Goal: Task Accomplishment & Management: Manage account settings

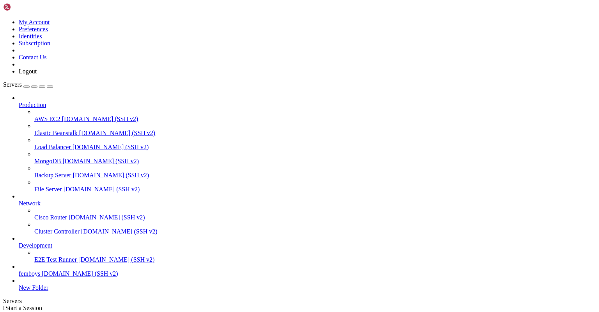
scroll to position [23, 0]
click at [43, 273] on span "[DOMAIN_NAME] (SSH v2)" at bounding box center [80, 273] width 76 height 7
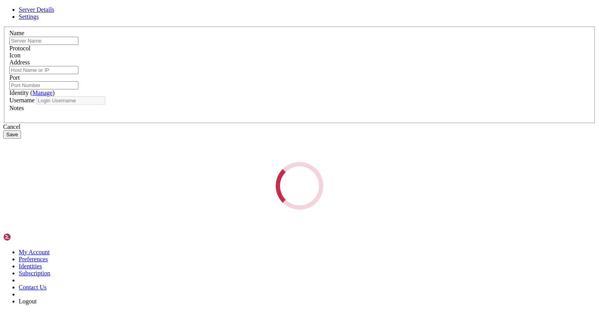
type input "femboys"
type input "[DOMAIN_NAME]"
type input "2008"
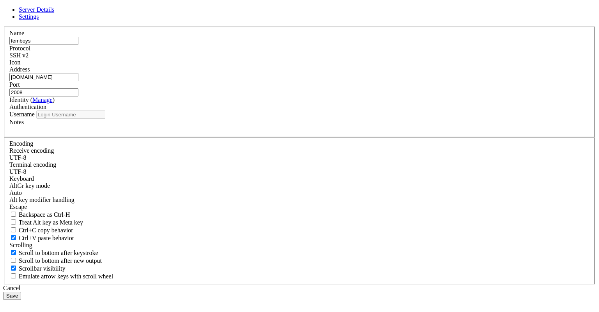
type input "[PERSON_NAME]"
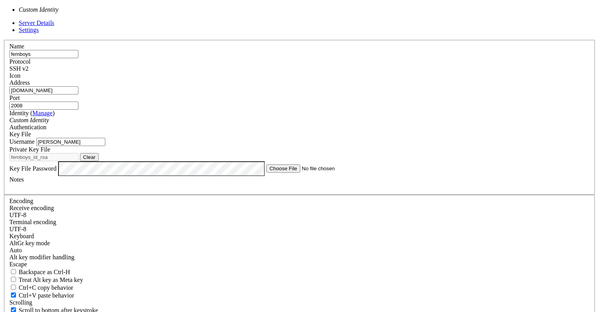
click at [287, 124] on div "Custom Identity" at bounding box center [299, 120] width 581 height 7
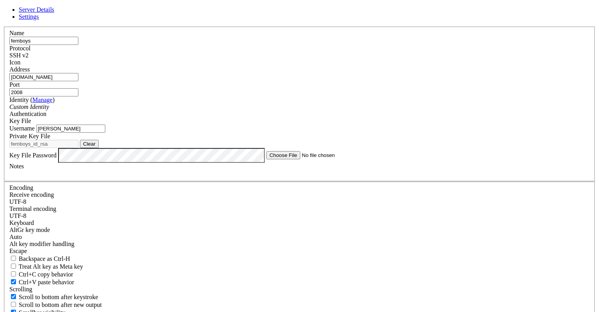
click at [53, 103] on link "Manage" at bounding box center [42, 99] width 20 height 7
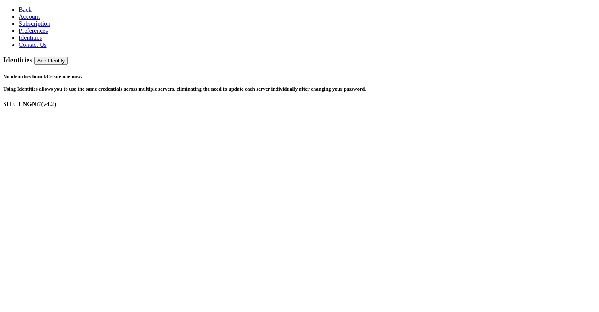
click at [551, 56] on h3 "Identities Add Identity" at bounding box center [299, 60] width 593 height 9
click at [568, 56] on h3 "Identities Add Identity" at bounding box center [299, 60] width 593 height 9
click at [68, 57] on button "Add Identity" at bounding box center [51, 61] width 34 height 8
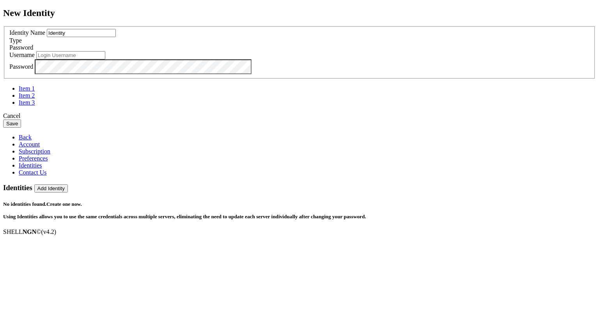
click at [353, 51] on div "Password" at bounding box center [299, 47] width 581 height 7
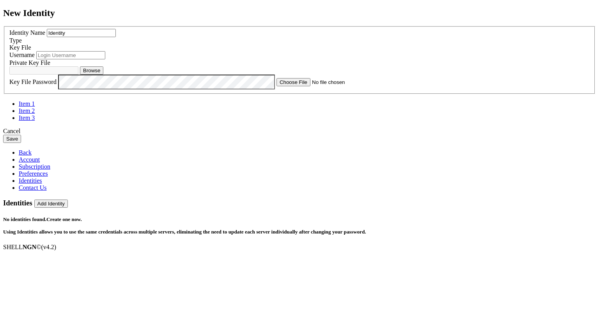
click at [105, 59] on input "text" at bounding box center [70, 55] width 69 height 8
type input "[PERSON_NAME]"
click at [103, 75] on button "Browse" at bounding box center [91, 70] width 23 height 8
type input "femboys_id_rsa"
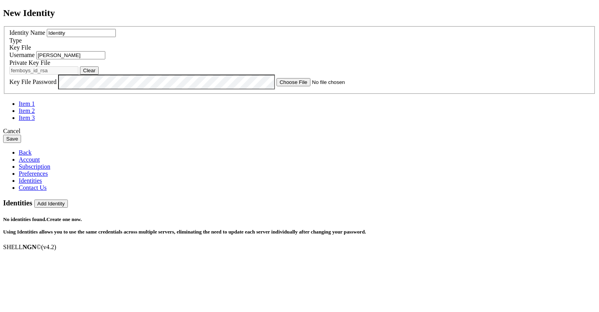
click at [21, 143] on button "Save" at bounding box center [12, 139] width 18 height 8
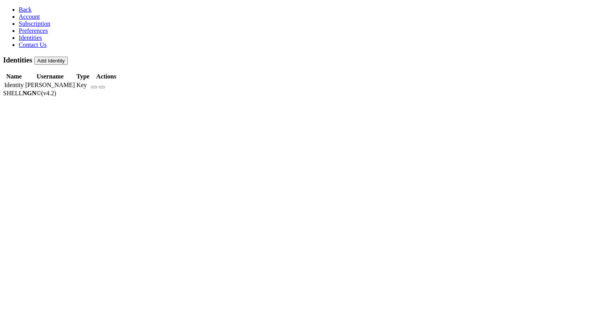
click at [94, 87] on icon "button" at bounding box center [94, 87] width 0 height 0
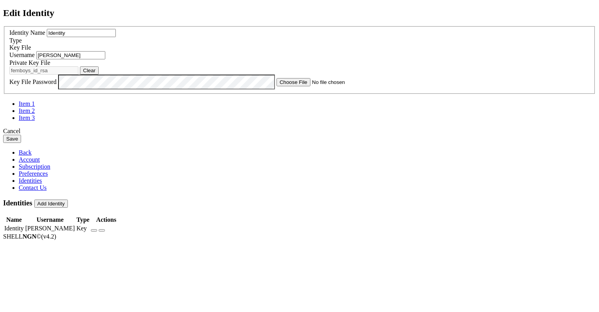
click at [116, 37] on input "Identity" at bounding box center [81, 33] width 69 height 8
type input "femboys"
click at [3, 135] on button "Save" at bounding box center [12, 139] width 18 height 8
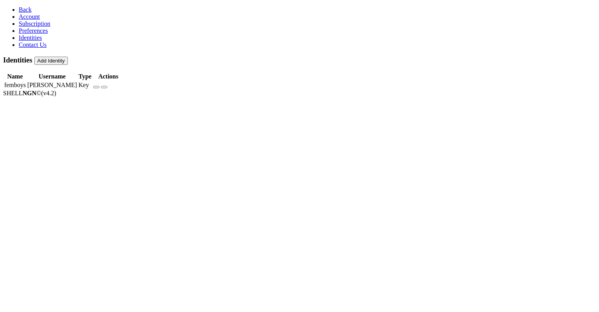
click at [25, 34] on link "Preferences" at bounding box center [33, 30] width 29 height 7
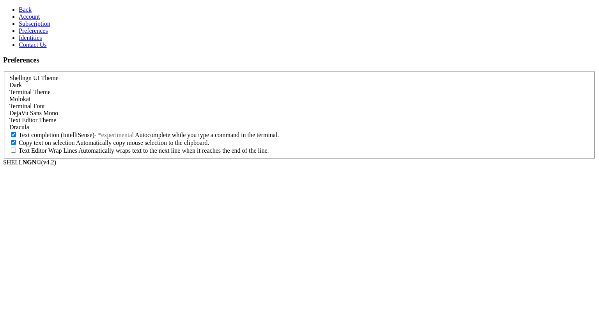
click at [25, 20] on span "Account" at bounding box center [29, 16] width 21 height 7
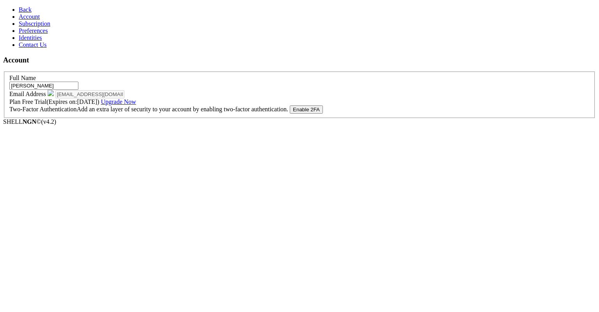
click at [20, 6] on span "Back" at bounding box center [25, 9] width 13 height 7
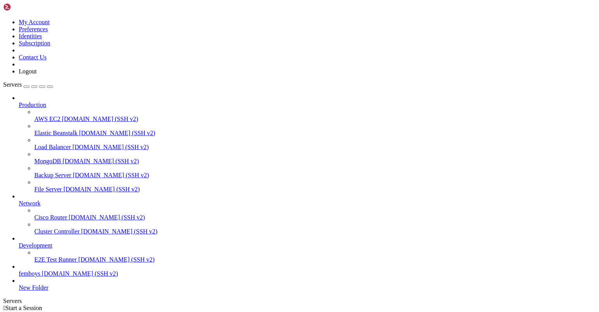
click at [38, 277] on link "femboys [DOMAIN_NAME] (SSH v2)" at bounding box center [308, 273] width 578 height 7
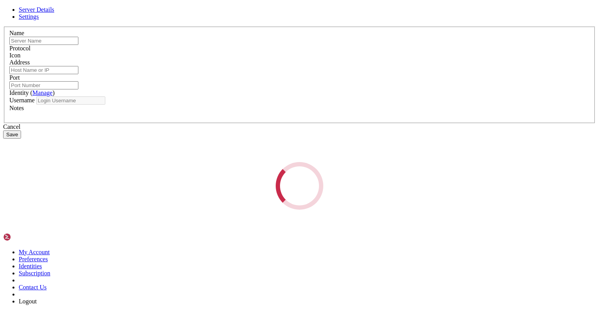
type input "femboys"
type input "[DOMAIN_NAME]"
type input "2008"
type input "[PERSON_NAME]"
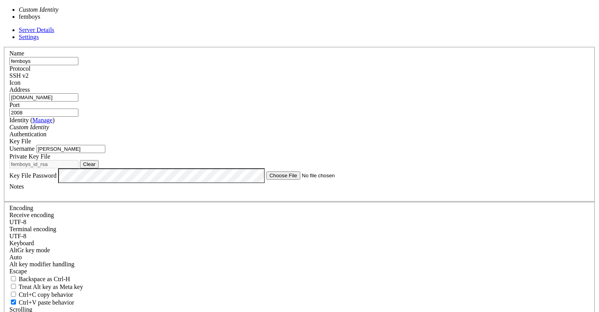
click at [293, 124] on div "Custom Identity" at bounding box center [299, 127] width 581 height 7
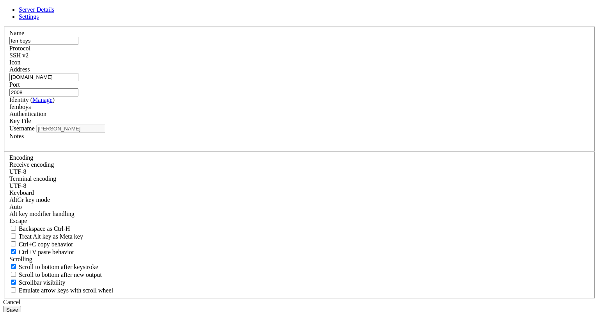
click at [21, 306] on button "Save" at bounding box center [12, 310] width 18 height 8
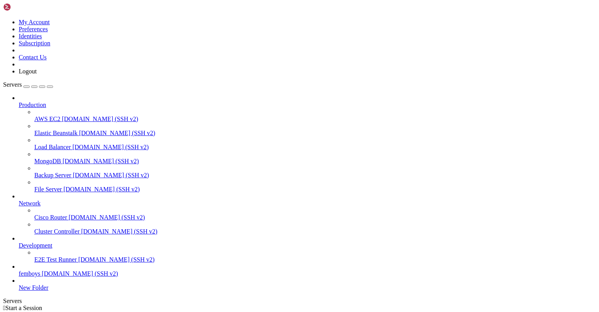
click at [42, 277] on span "[DOMAIN_NAME] (SSH v2)" at bounding box center [80, 273] width 76 height 7
